Goal: Information Seeking & Learning: Learn about a topic

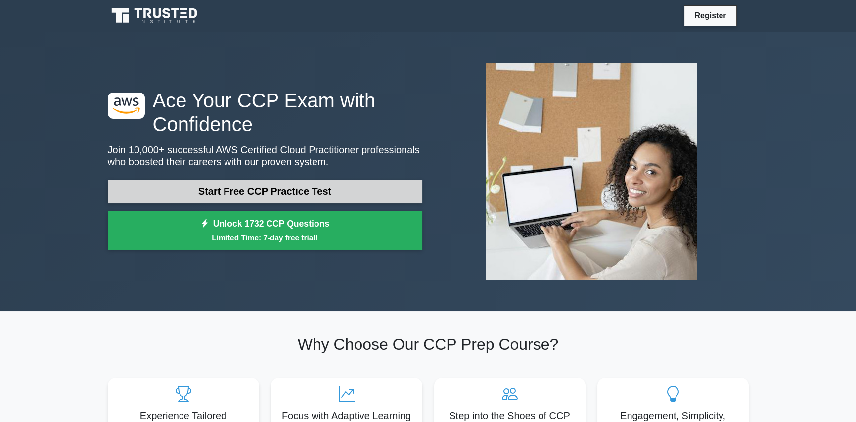
click at [271, 187] on link "Start Free CCP Practice Test" at bounding box center [265, 191] width 314 height 24
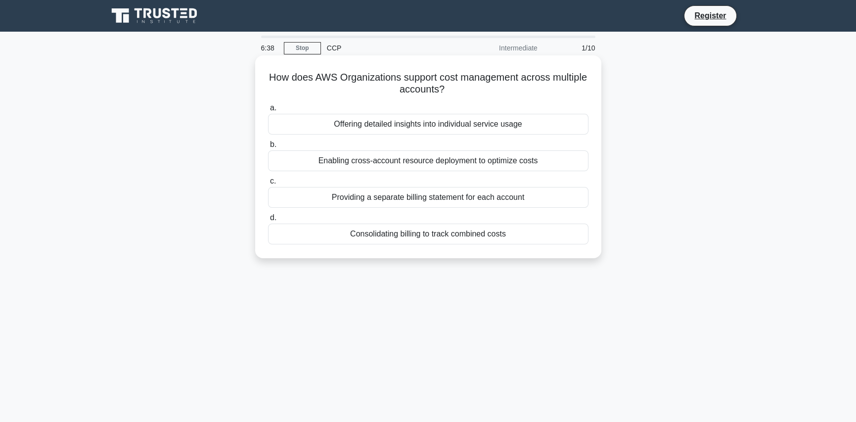
click at [437, 154] on div "Enabling cross-account resource deployment to optimize costs" at bounding box center [428, 160] width 320 height 21
click at [268, 148] on input "b. Enabling cross-account resource deployment to optimize costs" at bounding box center [268, 144] width 0 height 6
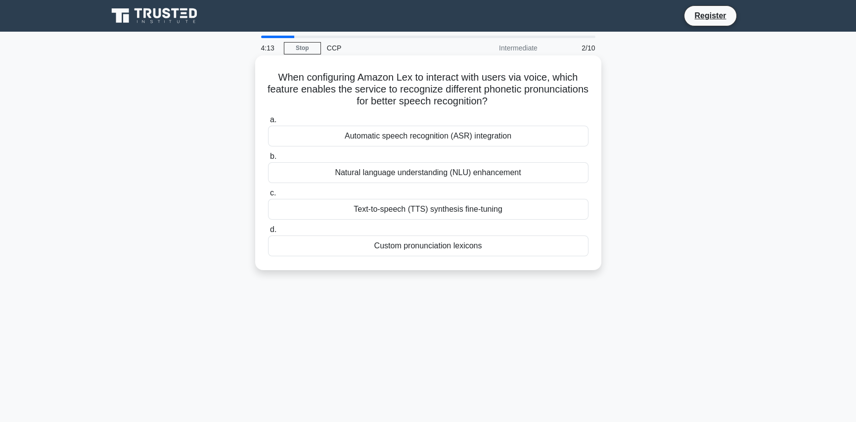
click at [375, 134] on div "Automatic speech recognition (ASR) integration" at bounding box center [428, 136] width 320 height 21
click at [268, 123] on input "a. Automatic speech recognition (ASR) integration" at bounding box center [268, 120] width 0 height 6
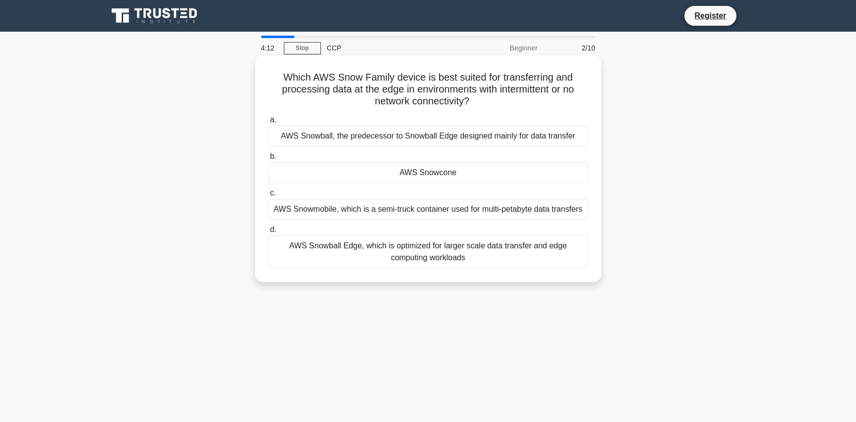
click at [447, 174] on div "AWS Snowcone" at bounding box center [428, 172] width 320 height 21
click at [268, 160] on input "b. AWS Snowcone" at bounding box center [268, 156] width 0 height 6
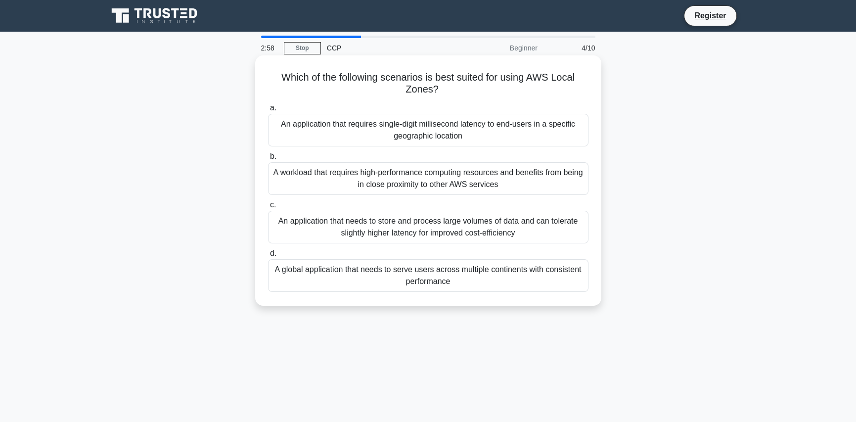
click at [441, 227] on div "An application that needs to store and process large volumes of data and can to…" at bounding box center [428, 227] width 320 height 33
click at [268, 208] on input "c. An application that needs to store and process large volumes of data and can…" at bounding box center [268, 205] width 0 height 6
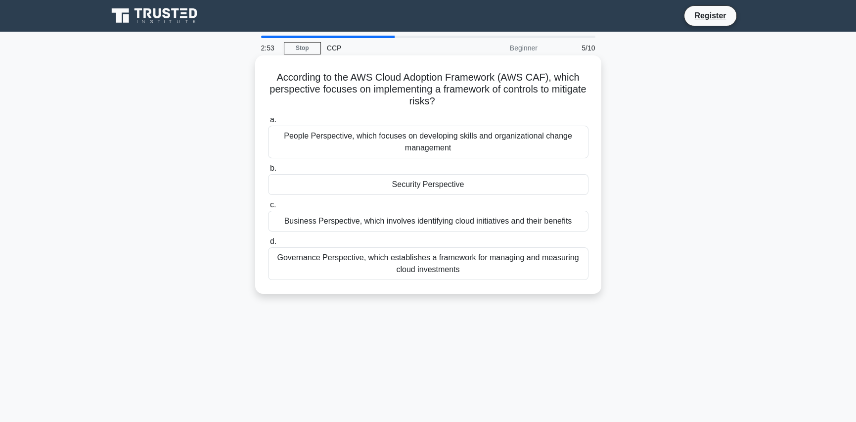
click at [432, 187] on div "Security Perspective" at bounding box center [428, 184] width 320 height 21
click at [268, 172] on input "b. Security Perspective" at bounding box center [268, 168] width 0 height 6
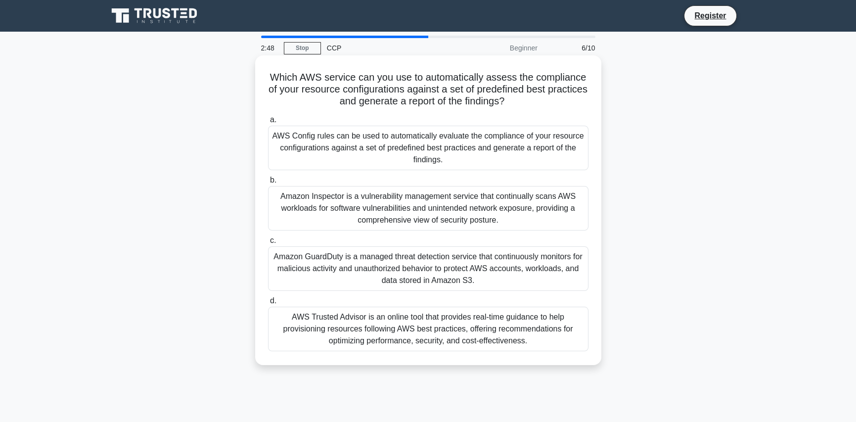
click at [437, 164] on div "AWS Config rules can be used to automatically evaluate the compliance of your r…" at bounding box center [428, 148] width 320 height 44
click at [268, 123] on input "a. AWS Config rules can be used to automatically evaluate the compliance of you…" at bounding box center [268, 120] width 0 height 6
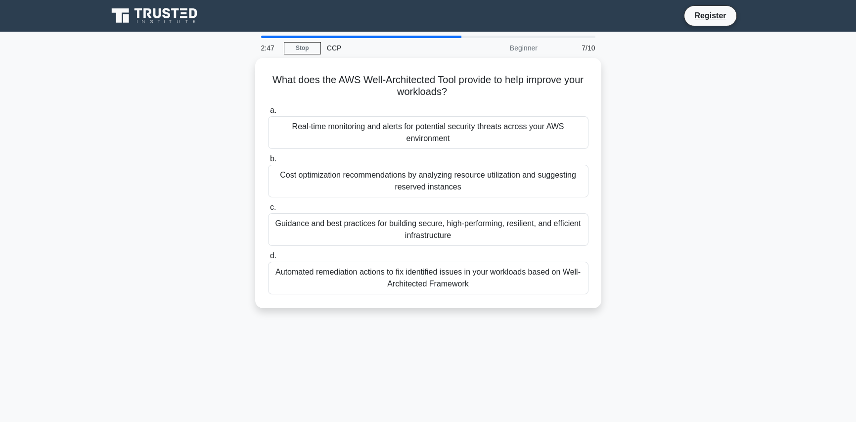
click at [437, 165] on div "Cost optimization recommendations by analyzing resource utilization and suggest…" at bounding box center [428, 181] width 320 height 33
click at [268, 162] on input "b. Cost optimization recommendations by analyzing resource utilization and sugg…" at bounding box center [268, 159] width 0 height 6
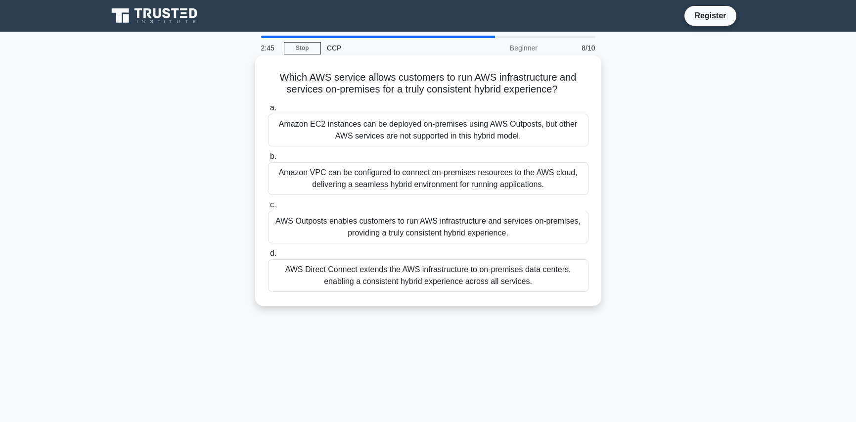
click at [439, 149] on div "a. Amazon EC2 instances can be deployed on-premises using AWS Outposts, but oth…" at bounding box center [428, 197] width 332 height 194
click at [441, 139] on div "Amazon EC2 instances can be deployed on-premises using AWS Outposts, but other …" at bounding box center [428, 130] width 320 height 33
click at [268, 111] on input "a. Amazon EC2 instances can be deployed on-premises using AWS Outposts, but oth…" at bounding box center [268, 108] width 0 height 6
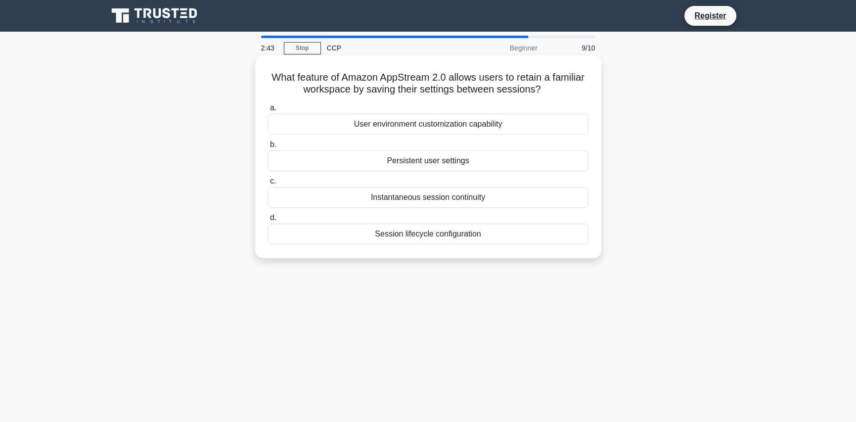
click at [424, 168] on div "Persistent user settings" at bounding box center [428, 160] width 320 height 21
click at [268, 148] on input "b. Persistent user settings" at bounding box center [268, 144] width 0 height 6
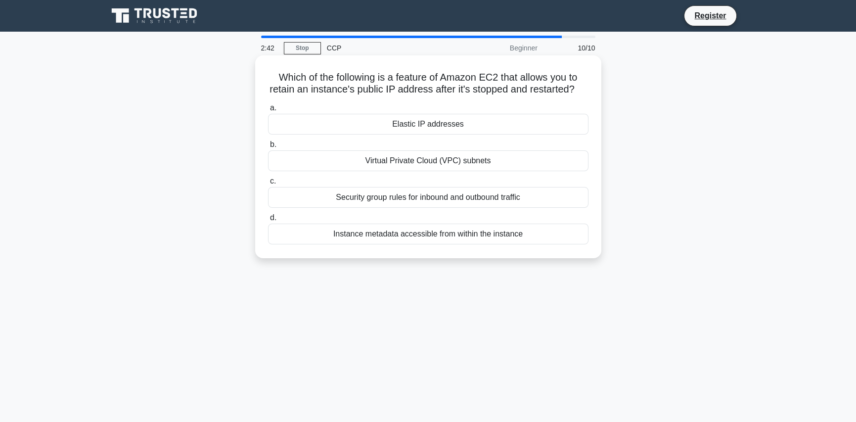
click at [422, 171] on div "Virtual Private Cloud (VPC) subnets" at bounding box center [428, 160] width 320 height 21
click at [268, 148] on input "b. Virtual Private Cloud (VPC) subnets" at bounding box center [268, 144] width 0 height 6
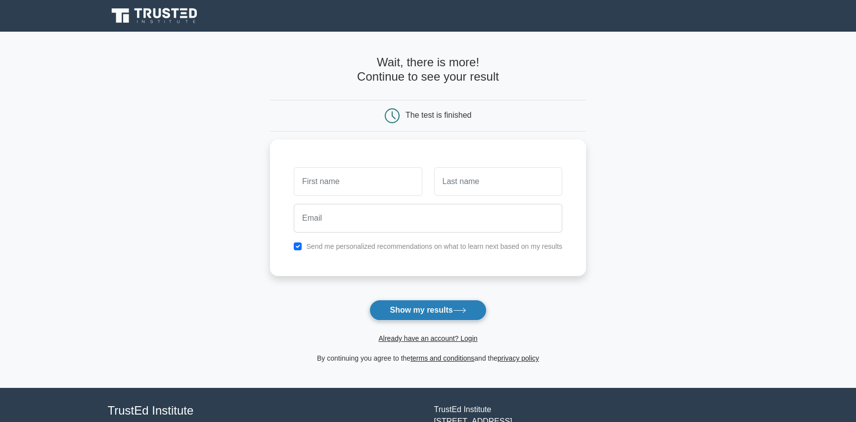
click at [441, 309] on button "Show my results" at bounding box center [427, 310] width 117 height 21
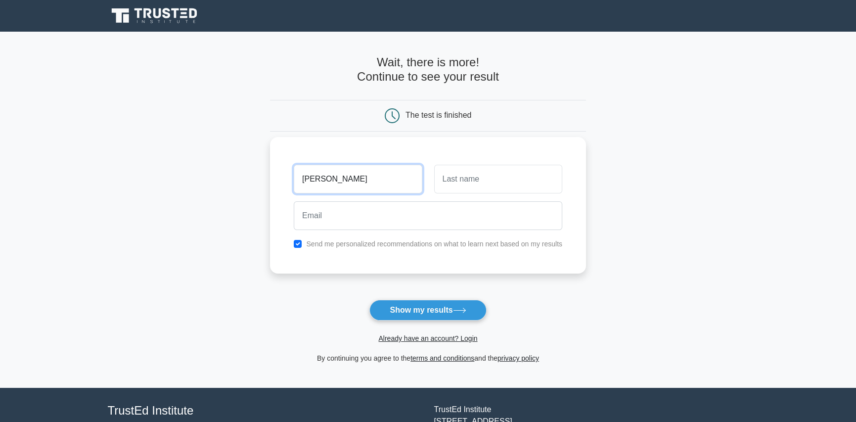
type input "sabarish"
click at [475, 179] on input "text" at bounding box center [498, 179] width 128 height 29
type input "Subramanian"
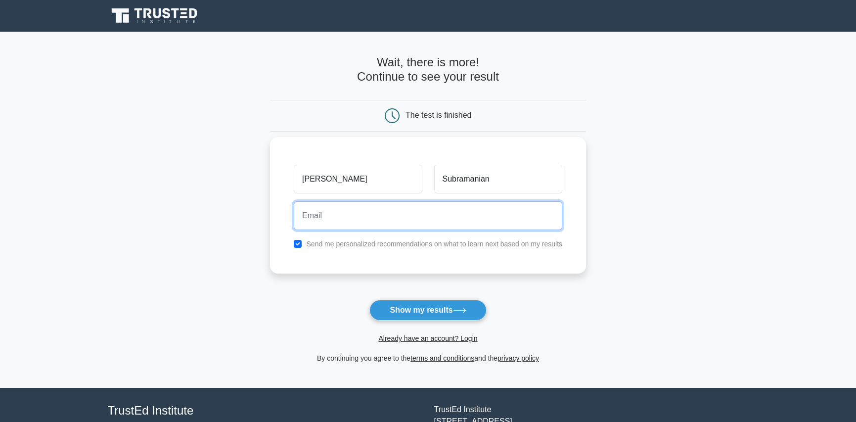
click at [425, 215] on input "email" at bounding box center [428, 215] width 268 height 29
type input "sabarish1728@gmail.com"
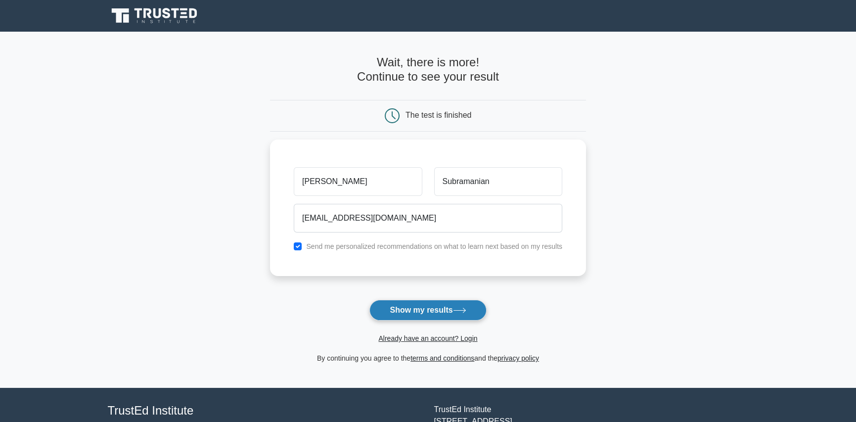
click at [441, 314] on button "Show my results" at bounding box center [427, 310] width 117 height 21
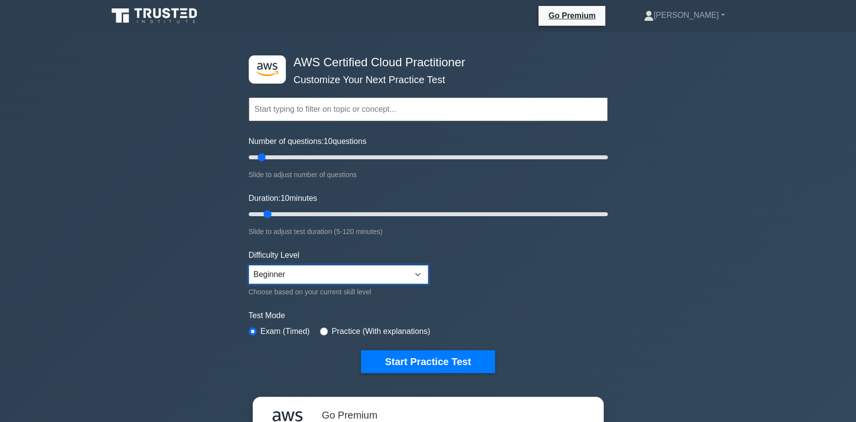
click at [400, 273] on select "Beginner Intermediate Expert" at bounding box center [338, 274] width 179 height 19
select select "expert"
click at [249, 265] on select "Beginner Intermediate Expert" at bounding box center [338, 274] width 179 height 19
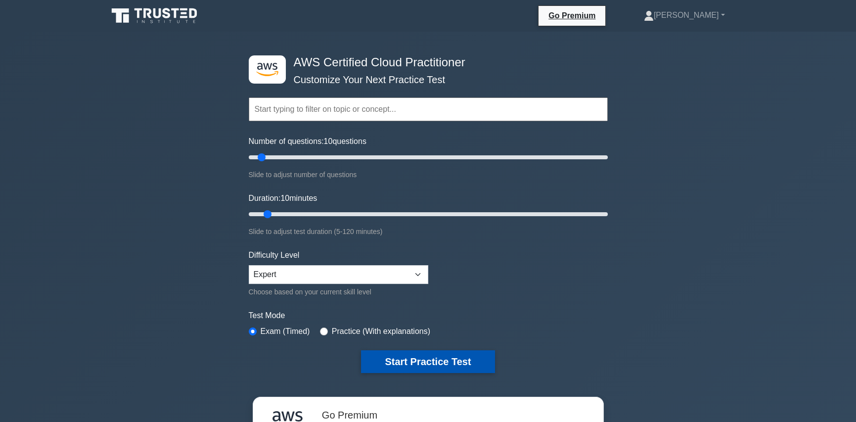
click at [451, 365] on button "Start Practice Test" at bounding box center [427, 361] width 133 height 23
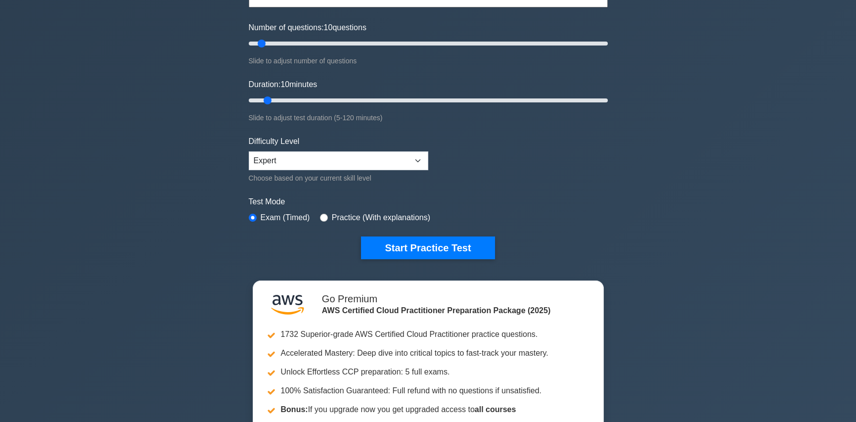
scroll to position [198, 0]
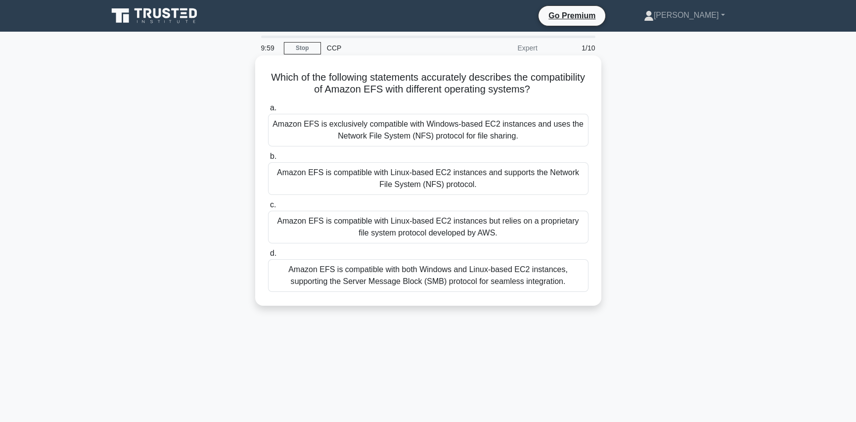
click at [475, 201] on label "c. Amazon EFS is compatible with Linux-based EC2 instances but relies on a prop…" at bounding box center [428, 221] width 320 height 44
click at [268, 202] on input "c. Amazon EFS is compatible with Linux-based EC2 instances but relies on a prop…" at bounding box center [268, 205] width 0 height 6
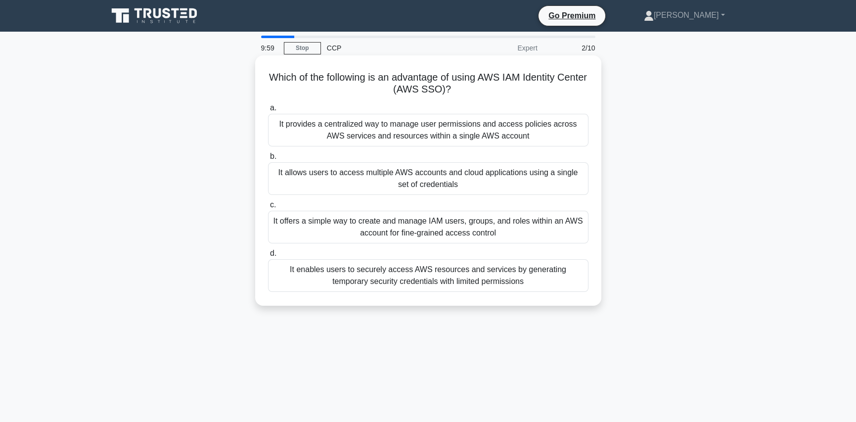
click at [473, 187] on div "It allows users to access multiple AWS accounts and cloud applications using a …" at bounding box center [428, 178] width 320 height 33
click at [268, 160] on input "b. It allows users to access multiple AWS accounts and cloud applications using…" at bounding box center [268, 156] width 0 height 6
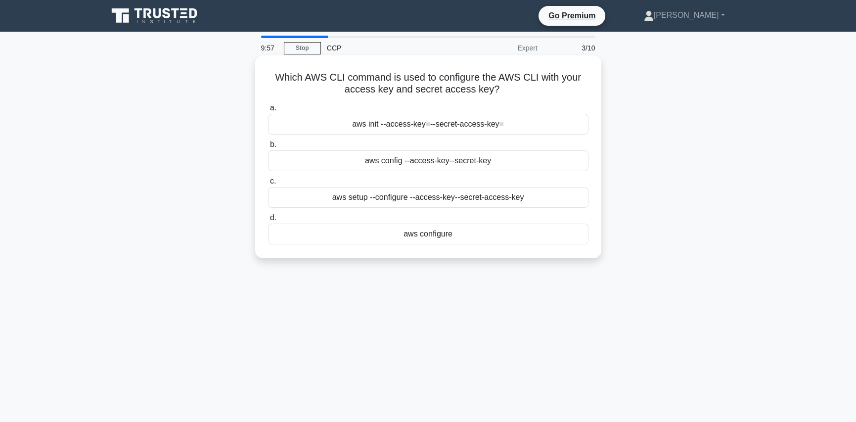
click at [460, 231] on div "aws configure" at bounding box center [428, 233] width 320 height 21
click at [268, 221] on input "d. aws configure" at bounding box center [268, 218] width 0 height 6
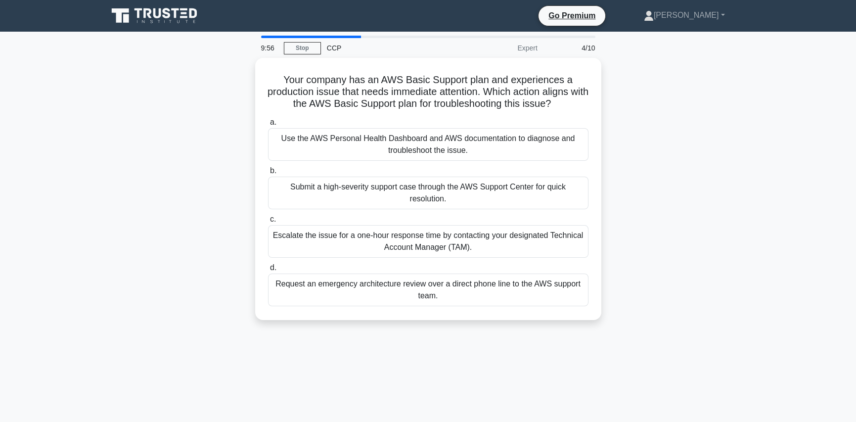
click at [458, 151] on div "Use the AWS Personal Health Dashboard and AWS documentation to diagnose and tro…" at bounding box center [428, 144] width 320 height 33
click at [268, 126] on input "a. Use the AWS Personal Health Dashboard and AWS documentation to diagnose and …" at bounding box center [268, 122] width 0 height 6
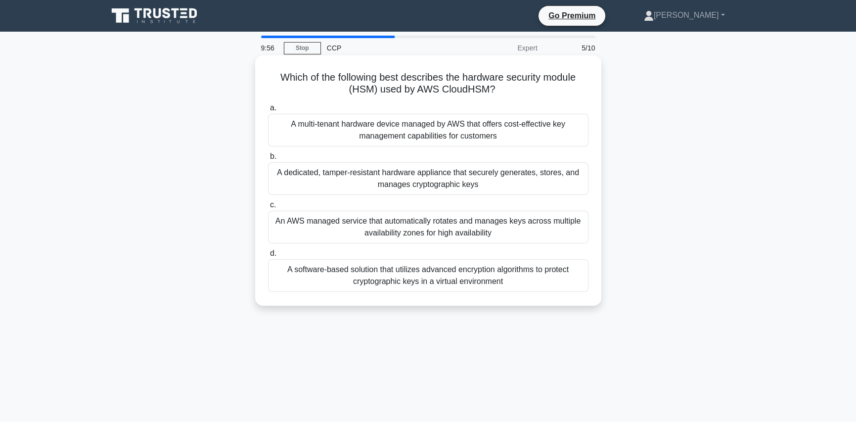
click at [468, 224] on div "An AWS managed service that automatically rotates and manages keys across multi…" at bounding box center [428, 227] width 320 height 33
click at [268, 208] on input "c. An AWS managed service that automatically rotates and manages keys across mu…" at bounding box center [268, 205] width 0 height 6
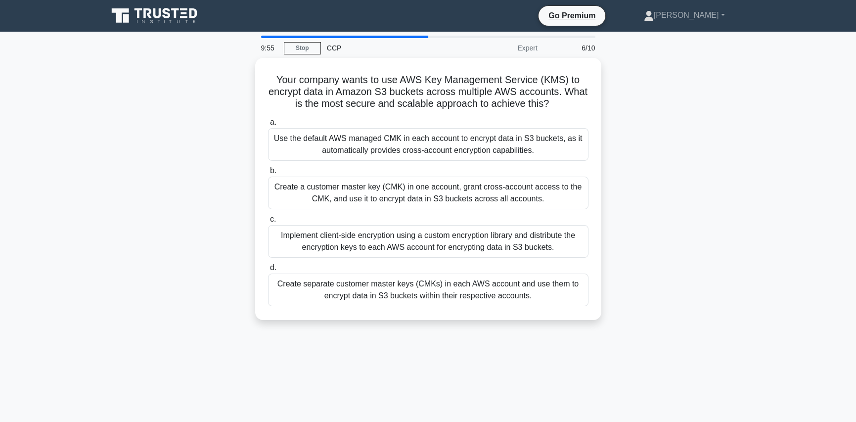
click at [453, 141] on div "Use the default AWS managed CMK in each account to encrypt data in S3 buckets, …" at bounding box center [428, 144] width 320 height 33
click at [268, 126] on input "a. Use the default AWS managed CMK in each account to encrypt data in S3 bucket…" at bounding box center [268, 122] width 0 height 6
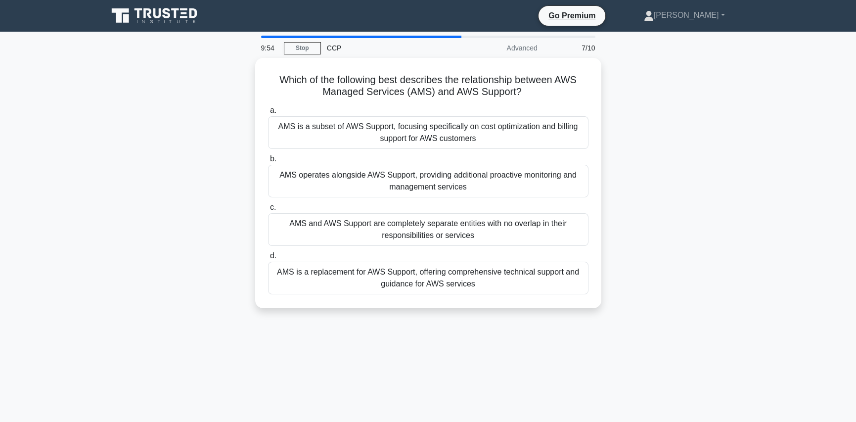
click at [459, 229] on div "AMS and AWS Support are completely separate entities with no overlap in their r…" at bounding box center [428, 229] width 320 height 33
click at [268, 211] on input "c. AMS and AWS Support are completely separate entities with no overlap in thei…" at bounding box center [268, 207] width 0 height 6
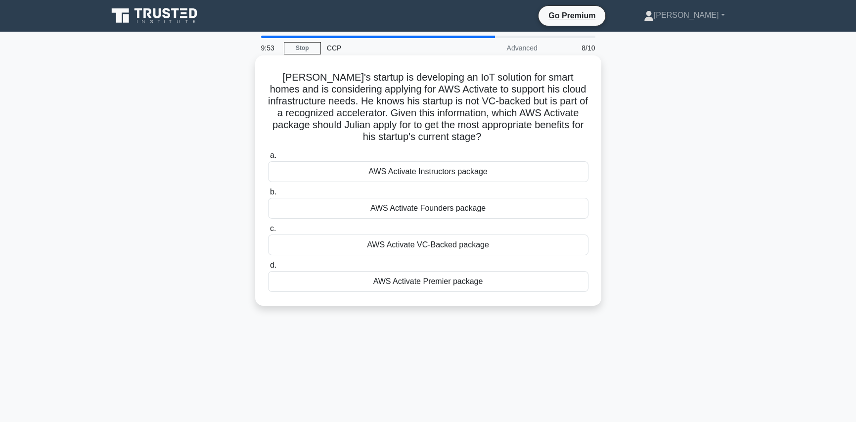
click at [438, 177] on div "AWS Activate Instructors package" at bounding box center [428, 171] width 320 height 21
click at [268, 159] on input "a. AWS Activate Instructors package" at bounding box center [268, 155] width 0 height 6
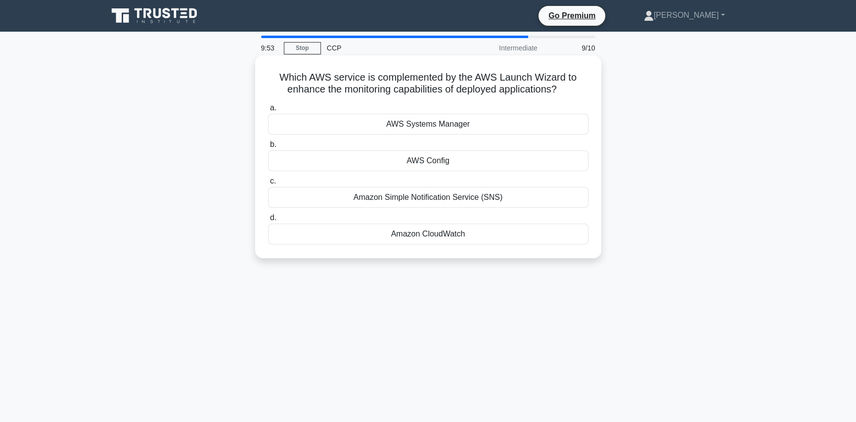
click at [450, 220] on label "d. Amazon CloudWatch" at bounding box center [428, 228] width 320 height 33
click at [268, 220] on input "d. Amazon CloudWatch" at bounding box center [268, 218] width 0 height 6
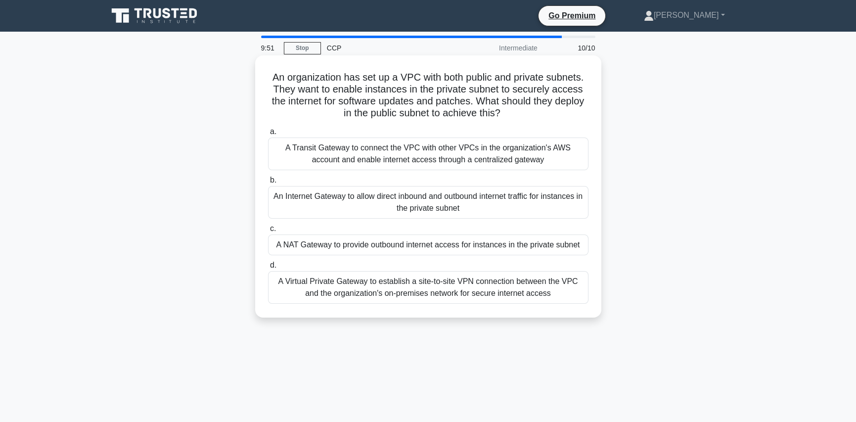
click at [451, 226] on label "c. A NAT Gateway to provide outbound internet access for instances in the priva…" at bounding box center [428, 238] width 320 height 33
click at [268, 226] on input "c. A NAT Gateway to provide outbound internet access for instances in the priva…" at bounding box center [268, 228] width 0 height 6
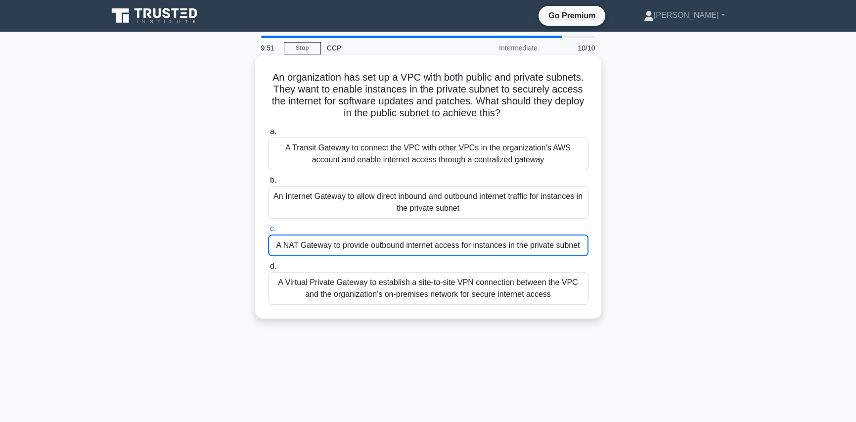
click at [436, 164] on div "A Transit Gateway to connect the VPC with other VPCs in the organization's AWS …" at bounding box center [428, 153] width 320 height 33
click at [268, 135] on input "a. A Transit Gateway to connect the VPC with other VPCs in the organization's A…" at bounding box center [268, 132] width 0 height 6
